Goal: Find specific fact

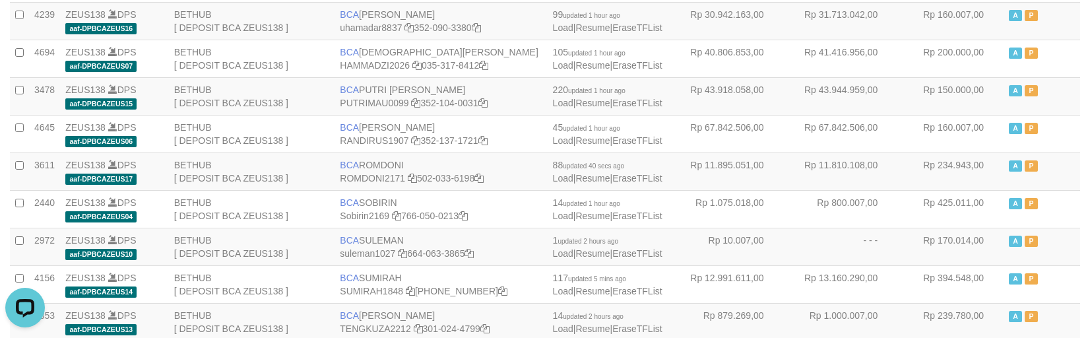
scroll to position [82, 0]
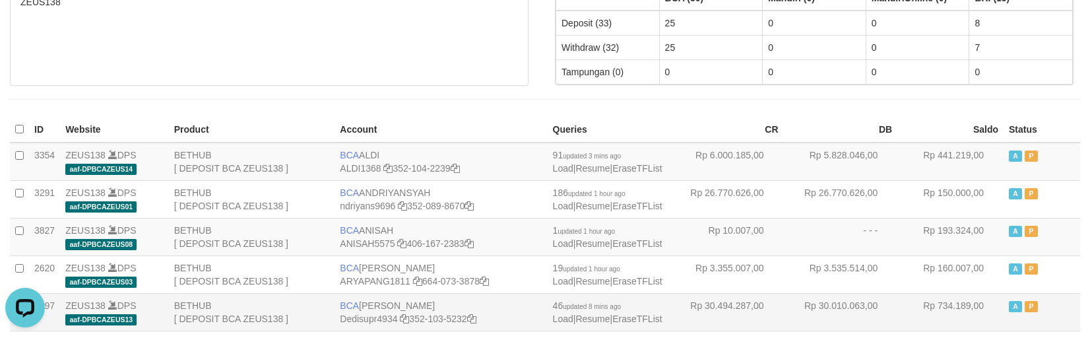
click at [379, 306] on td "BCA DEDI SUPRATMAN Dedisupr4934 352-103-5232" at bounding box center [440, 312] width 212 height 38
copy td "BCA DEDI SUPRATMAN"
